Goal: Find specific page/section: Find specific page/section

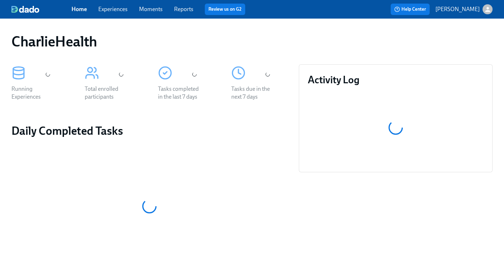
click at [112, 11] on link "Experiences" at bounding box center [112, 9] width 29 height 7
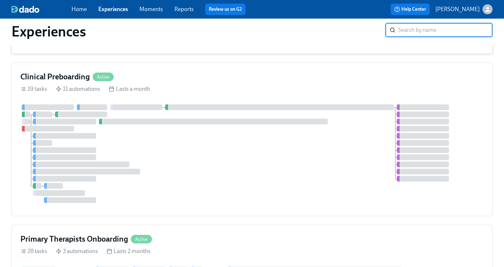
scroll to position [469, 0]
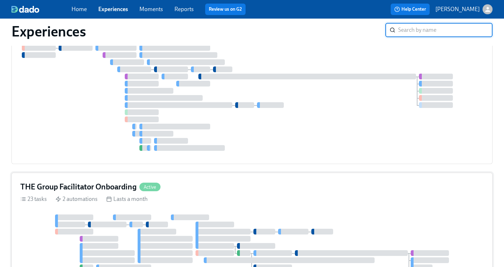
click at [63, 182] on h4 "THE Group Facilitator Onboarding" at bounding box center [78, 187] width 116 height 11
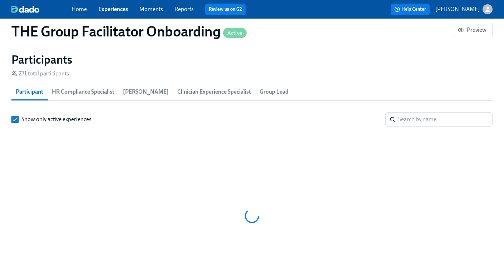
scroll to position [639, 0]
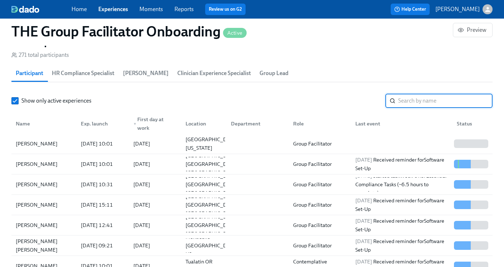
click at [422, 103] on input "search" at bounding box center [445, 101] width 94 height 14
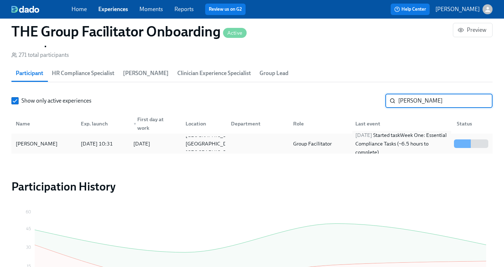
click at [372, 140] on div "[DATE] Started task Week One: Essential Compliance Tasks (~6.5 hours to complet…" at bounding box center [401, 144] width 99 height 26
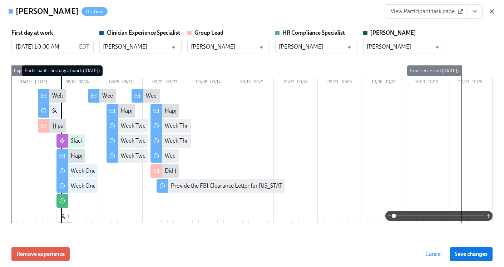
scroll to position [0, 11821]
click at [494, 13] on icon "button" at bounding box center [491, 11] width 7 height 7
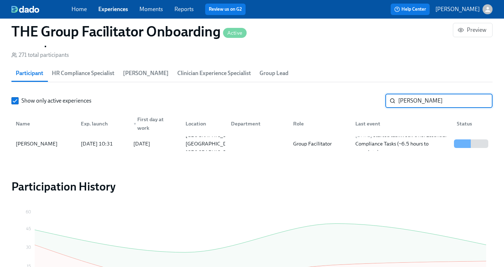
drag, startPoint x: 422, startPoint y: 98, endPoint x: 344, endPoint y: 101, distance: 77.6
click at [344, 101] on div "Show only active experiences [PERSON_NAME] ​" at bounding box center [251, 101] width 481 height 14
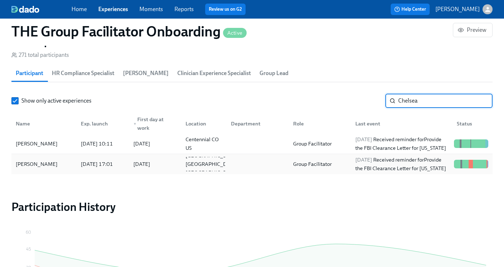
type input "Chelsea"
click at [262, 157] on div at bounding box center [256, 164] width 62 height 14
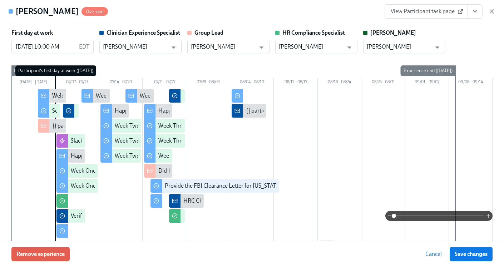
click at [475, 13] on icon "View task page" at bounding box center [474, 11] width 7 height 7
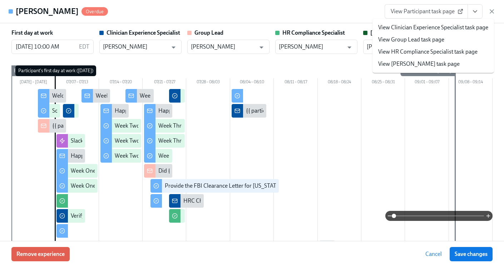
click at [413, 52] on link "View HR Compliance Specialist task page" at bounding box center [427, 52] width 99 height 8
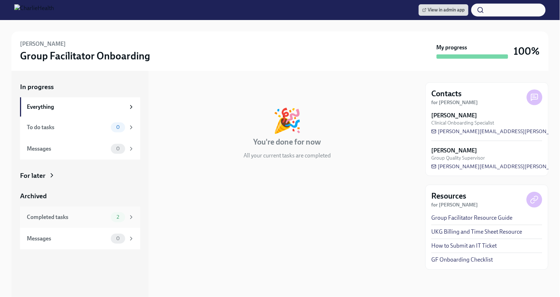
click at [100, 218] on div "Completed tasks" at bounding box center [67, 217] width 81 height 8
